Goal: Transaction & Acquisition: Purchase product/service

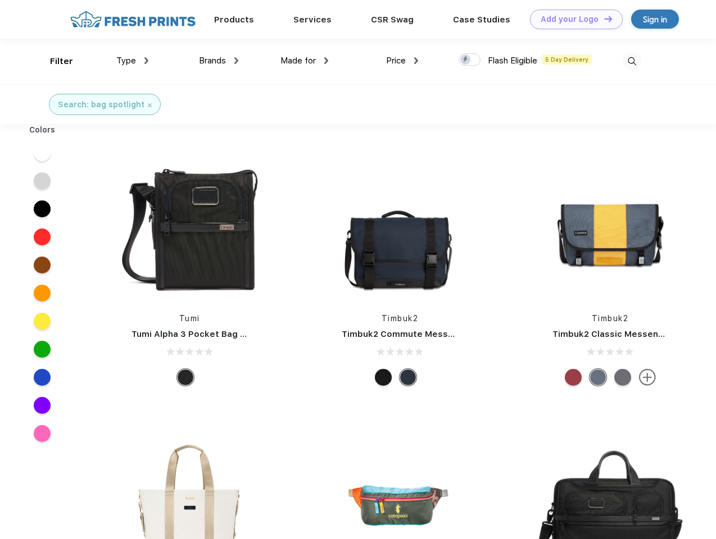
scroll to position [1, 0]
click at [572, 19] on link "Add your Logo Design Tool" at bounding box center [576, 20] width 93 height 20
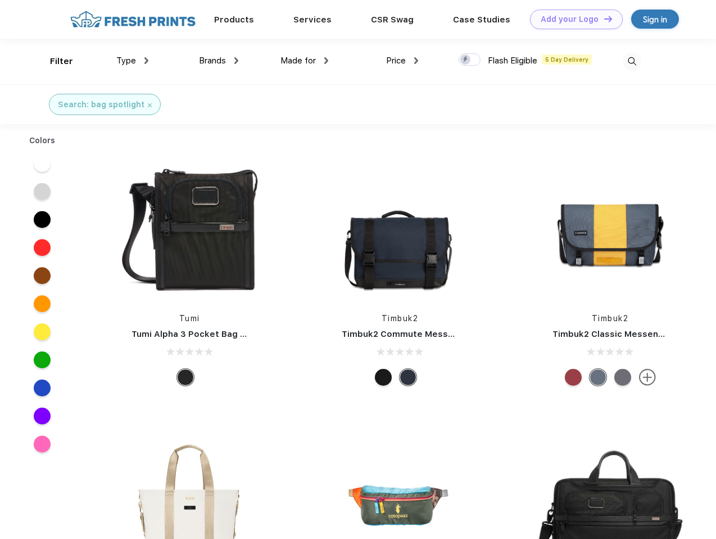
click at [0, 0] on div "Design Tool" at bounding box center [0, 0] width 0 height 0
click at [603, 19] on link "Add your Logo Design Tool" at bounding box center [576, 20] width 93 height 20
click at [54, 61] on div "Filter" at bounding box center [61, 61] width 23 height 13
click at [133, 61] on span "Type" at bounding box center [126, 61] width 20 height 10
click at [219, 61] on span "Brands" at bounding box center [212, 61] width 27 height 10
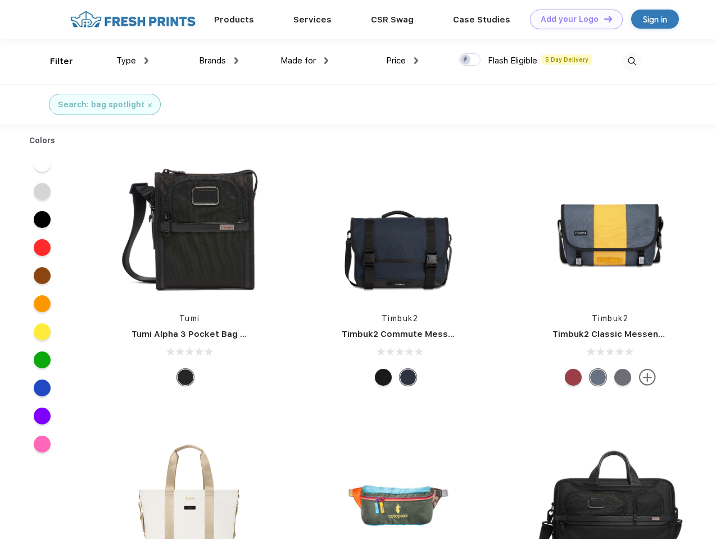
click at [305, 61] on span "Made for" at bounding box center [297, 61] width 35 height 10
click at [402, 61] on span "Price" at bounding box center [396, 61] width 20 height 10
click at [470, 60] on div at bounding box center [469, 59] width 22 height 12
click at [466, 60] on input "checkbox" at bounding box center [461, 56] width 7 height 7
click at [632, 61] on img at bounding box center [632, 61] width 19 height 19
